Goal: Check status

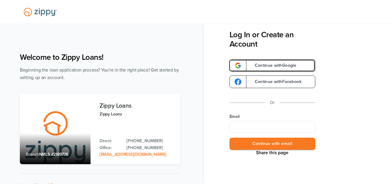
click at [260, 63] on link "Continue with Google" at bounding box center [273, 65] width 86 height 13
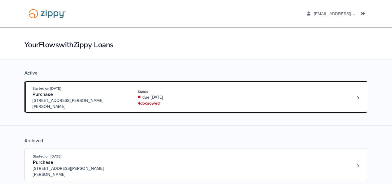
click at [214, 89] on div "Status" at bounding box center [178, 91] width 80 height 5
